Goal: Information Seeking & Learning: Learn about a topic

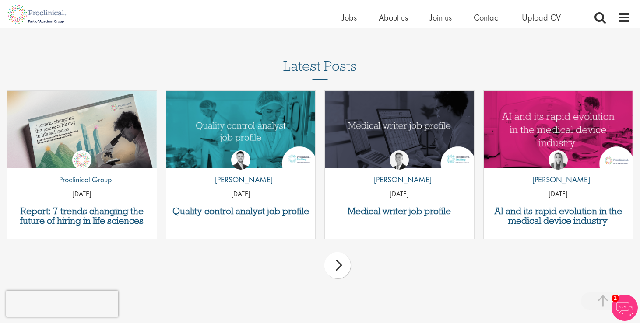
scroll to position [2325, 0]
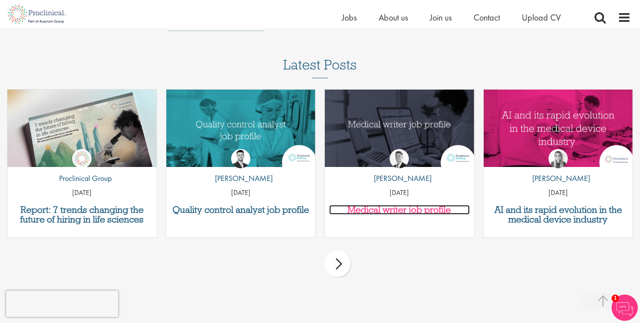
click at [395, 205] on h3 "Medical writer job profile" at bounding box center [399, 210] width 141 height 10
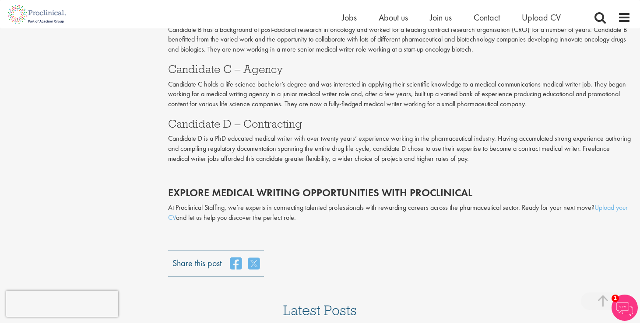
scroll to position [1685, 0]
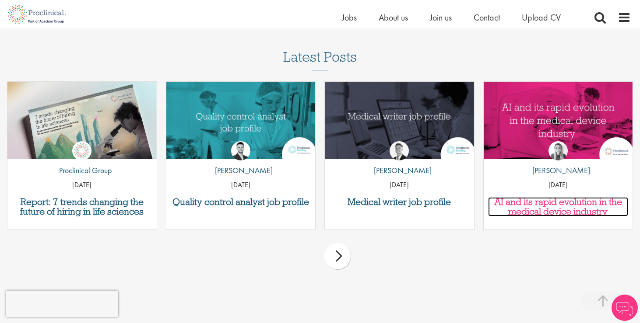
click at [571, 197] on h3 "AI and its rapid evolution in the medical device industry" at bounding box center [558, 206] width 141 height 19
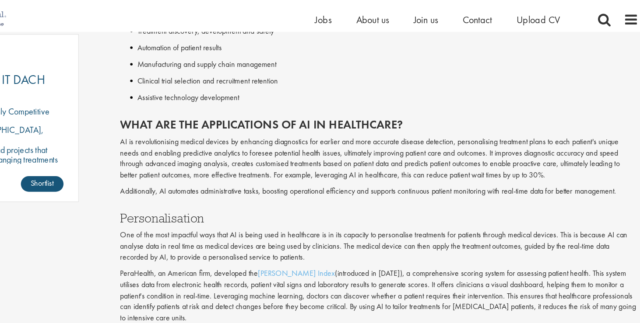
scroll to position [663, 0]
